Goal: Information Seeking & Learning: Find specific page/section

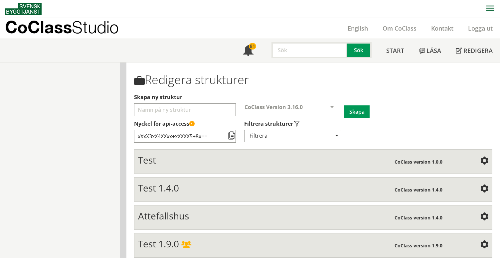
scroll to position [388, 0]
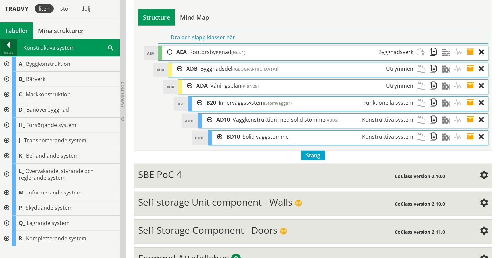
click at [10, 46] on div at bounding box center [8, 45] width 17 height 9
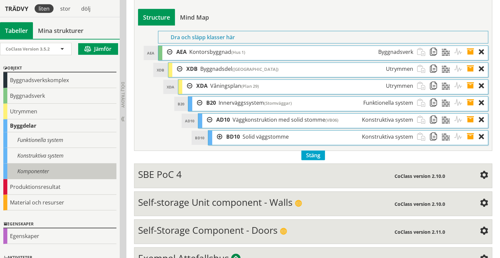
click at [45, 169] on div "Komponenter" at bounding box center [59, 172] width 113 height 16
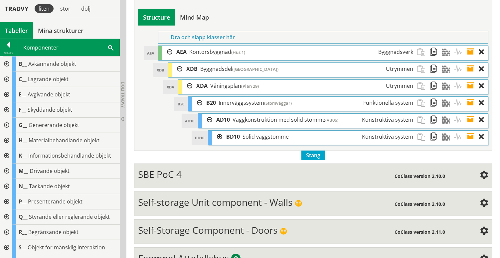
click at [7, 108] on div at bounding box center [6, 109] width 12 height 15
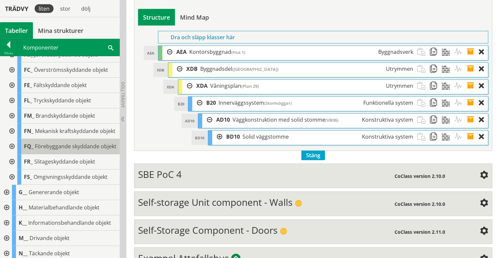
scroll to position [0, 0]
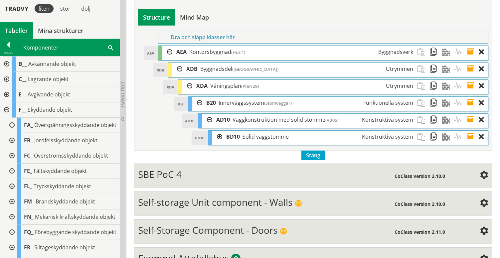
click at [6, 106] on div at bounding box center [6, 109] width 12 height 15
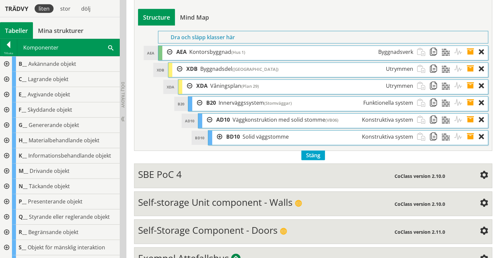
click at [111, 46] on span at bounding box center [110, 47] width 5 height 7
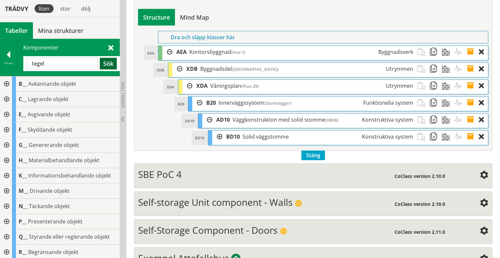
click at [105, 63] on button "Sök" at bounding box center [108, 64] width 17 height 12
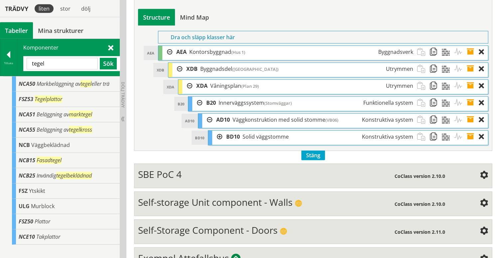
drag, startPoint x: 49, startPoint y: 63, endPoint x: 32, endPoint y: 64, distance: 17.3
click at [32, 64] on input "tegel" at bounding box center [62, 64] width 71 height 12
click at [41, 63] on input "isolrting" at bounding box center [62, 64] width 71 height 12
click at [47, 64] on input "isolerting" at bounding box center [62, 64] width 71 height 12
click at [106, 66] on button "Sök" at bounding box center [108, 64] width 17 height 12
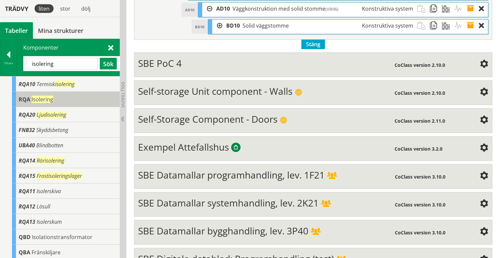
click at [23, 98] on span "RQA" at bounding box center [25, 99] width 12 height 7
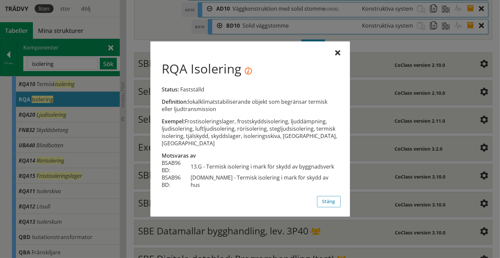
click at [55, 64] on div at bounding box center [250, 129] width 500 height 258
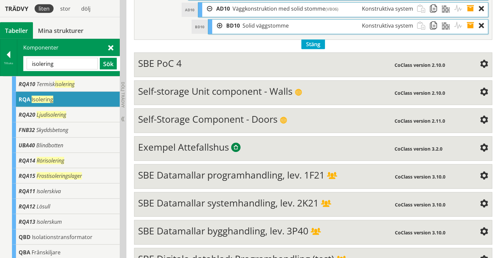
drag, startPoint x: 55, startPoint y: 64, endPoint x: 31, endPoint y: 64, distance: 23.3
click at [31, 64] on input "isolering" at bounding box center [62, 64] width 71 height 12
type input "kramla"
click at [105, 64] on button "Sök" at bounding box center [108, 64] width 17 height 12
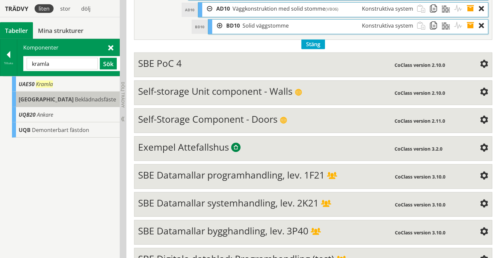
click at [23, 99] on span "[GEOGRAPHIC_DATA]" at bounding box center [46, 99] width 55 height 7
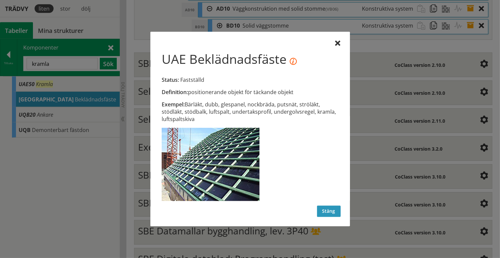
click at [328, 210] on button "Stäng" at bounding box center [329, 211] width 24 height 11
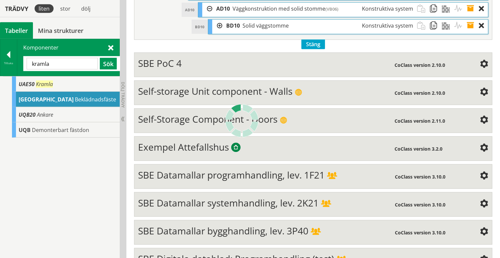
click at [75, 97] on span "Beklädnadsfäste" at bounding box center [95, 99] width 41 height 7
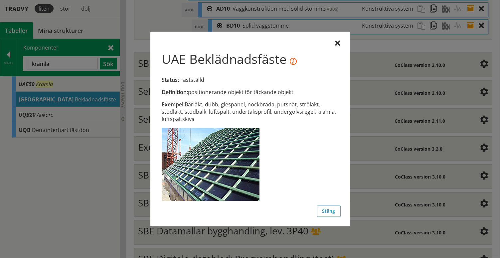
click at [297, 64] on icon at bounding box center [293, 62] width 7 height 7
click at [330, 209] on button "Stäng" at bounding box center [329, 211] width 24 height 11
